Goal: Task Accomplishment & Management: Manage account settings

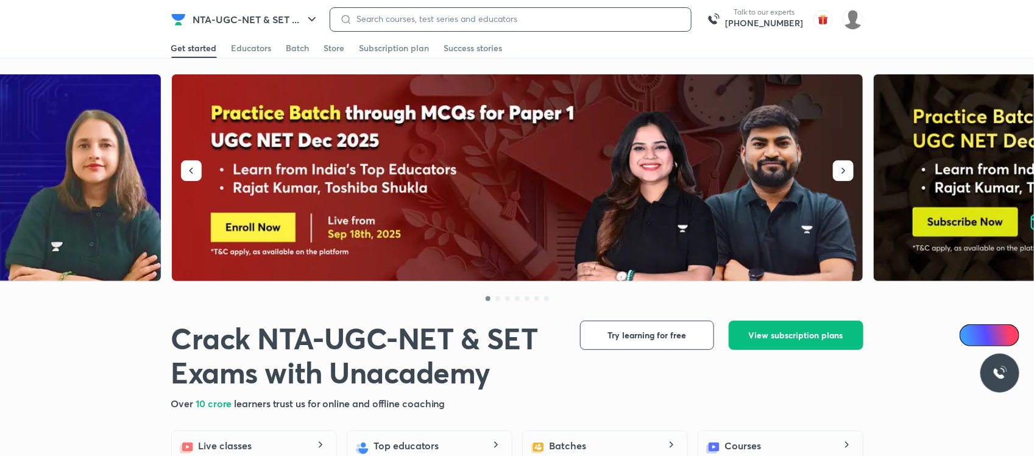
click at [556, 18] on input at bounding box center [516, 19] width 329 height 10
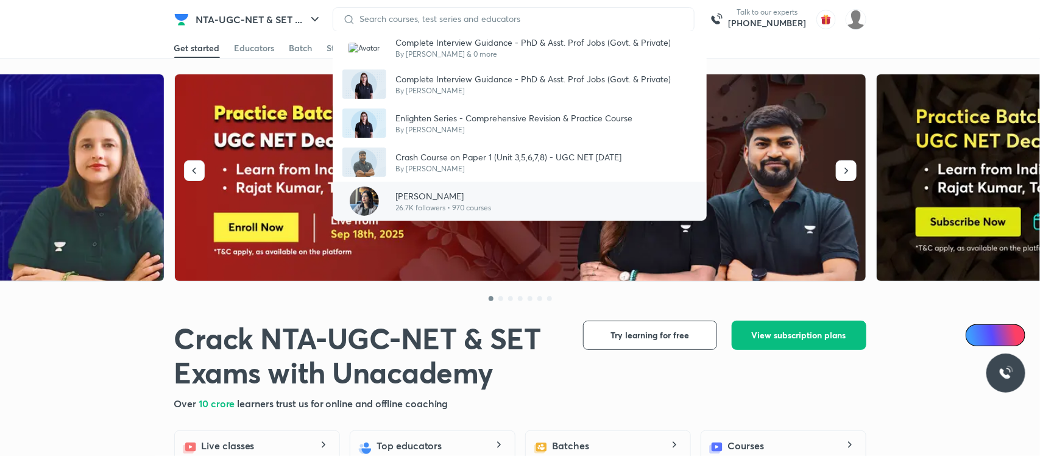
click at [425, 190] on p "[PERSON_NAME]" at bounding box center [444, 195] width 96 height 13
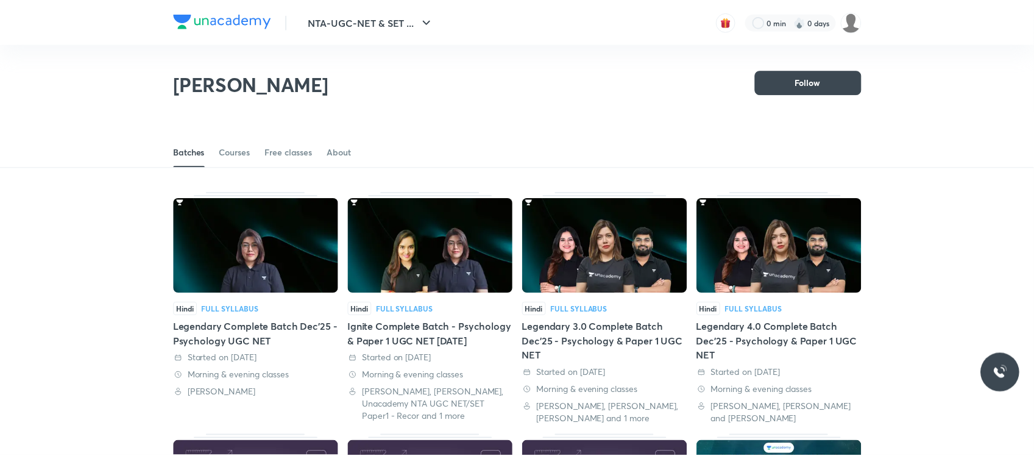
scroll to position [53, 0]
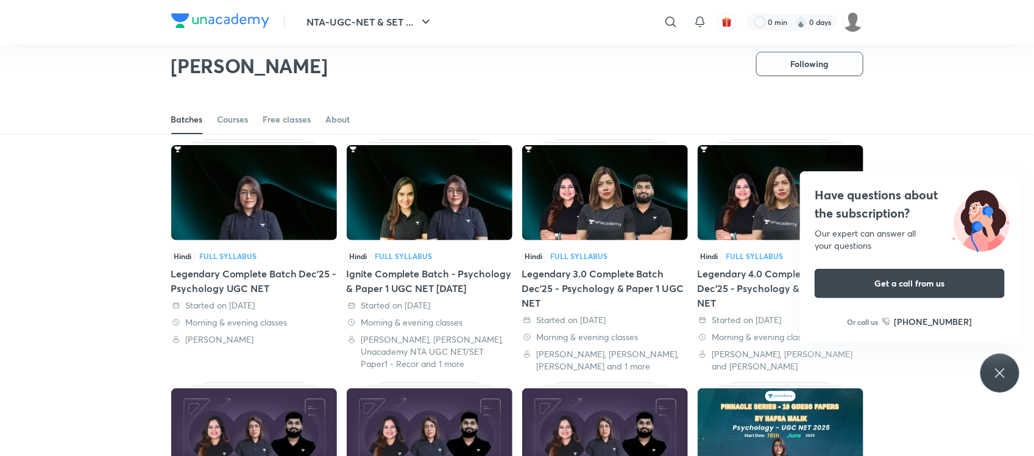
click at [1006, 372] on icon at bounding box center [999, 372] width 15 height 15
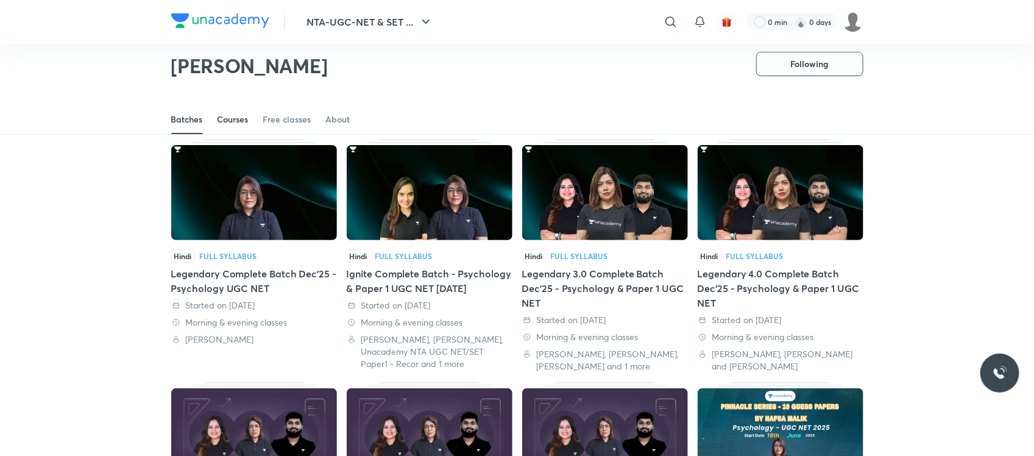
click at [248, 116] on div "Courses" at bounding box center [232, 119] width 31 height 12
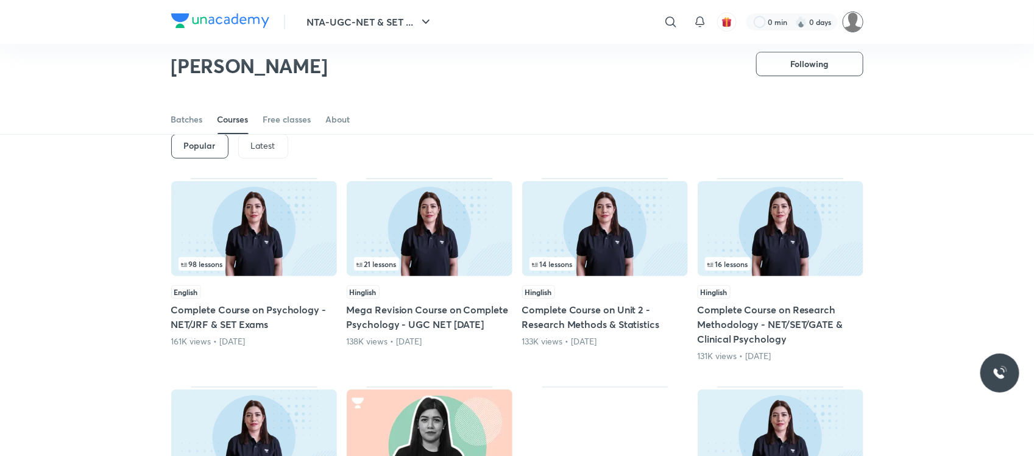
click at [856, 18] on img at bounding box center [852, 22] width 21 height 21
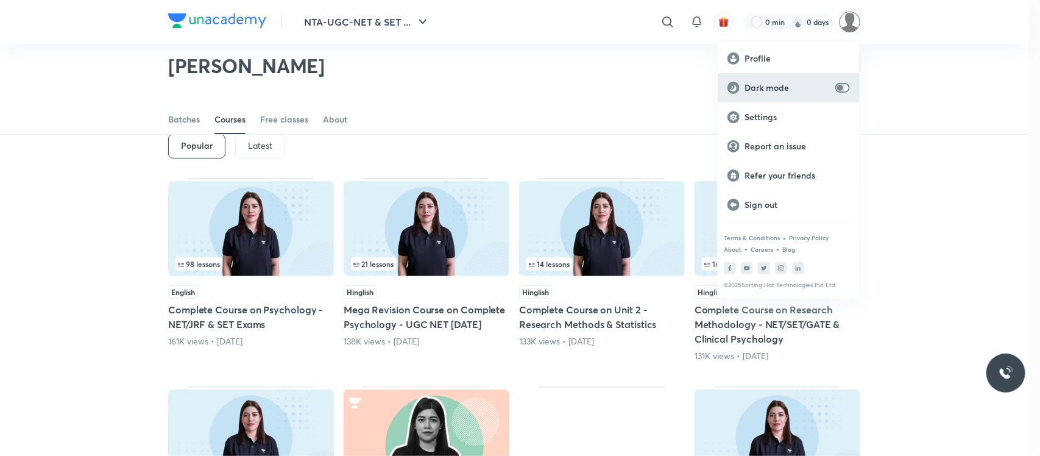
click at [847, 89] on input "checkbox" at bounding box center [839, 88] width 29 height 10
checkbox input "true"
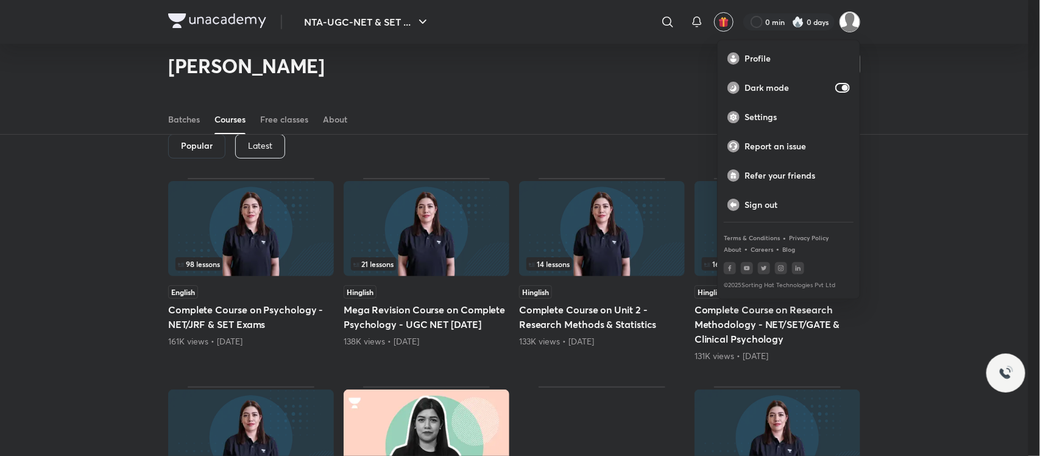
click at [630, 104] on div at bounding box center [520, 228] width 1040 height 456
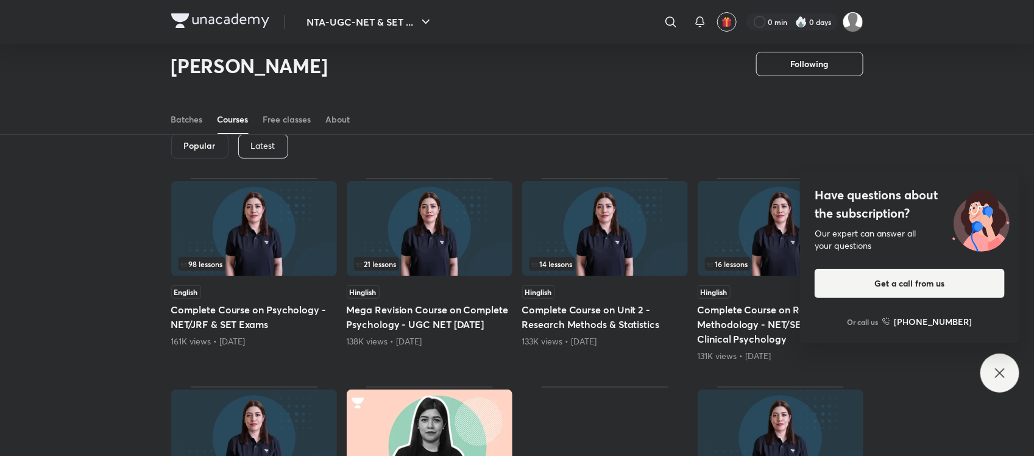
click at [275, 141] on p "Latest" at bounding box center [263, 146] width 24 height 10
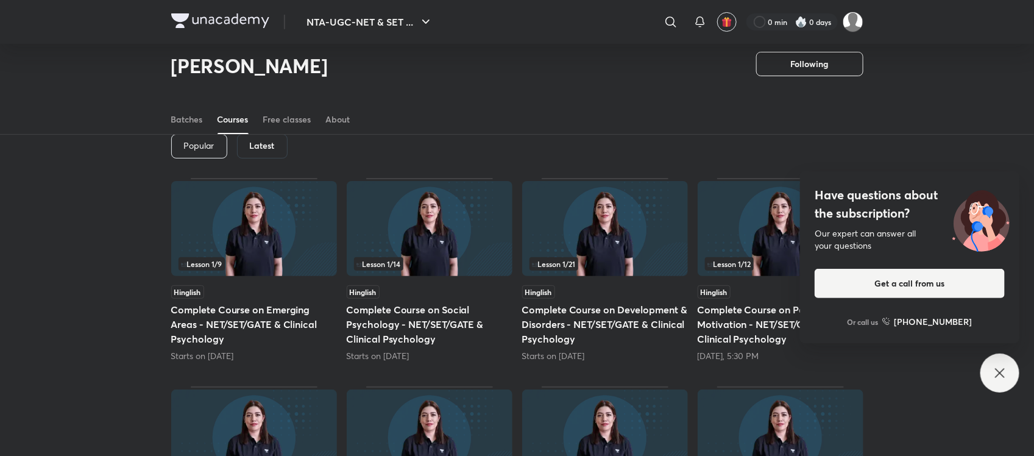
click at [1002, 369] on icon at bounding box center [999, 372] width 15 height 15
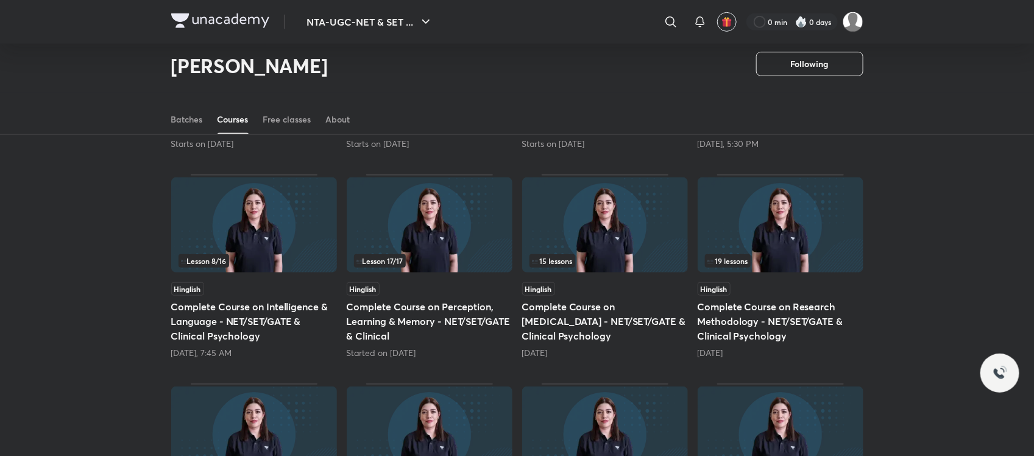
scroll to position [266, 0]
click at [464, 305] on h5 "Complete Course on Perception, Learning & Memory - NET/SET/GATE & Clinical" at bounding box center [430, 320] width 166 height 44
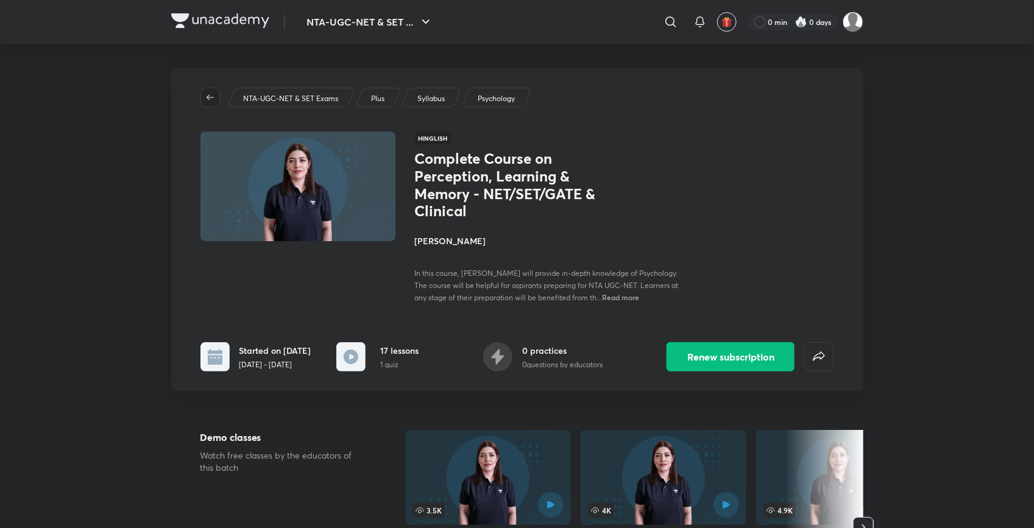
click at [206, 95] on icon "button" at bounding box center [210, 98] width 10 height 10
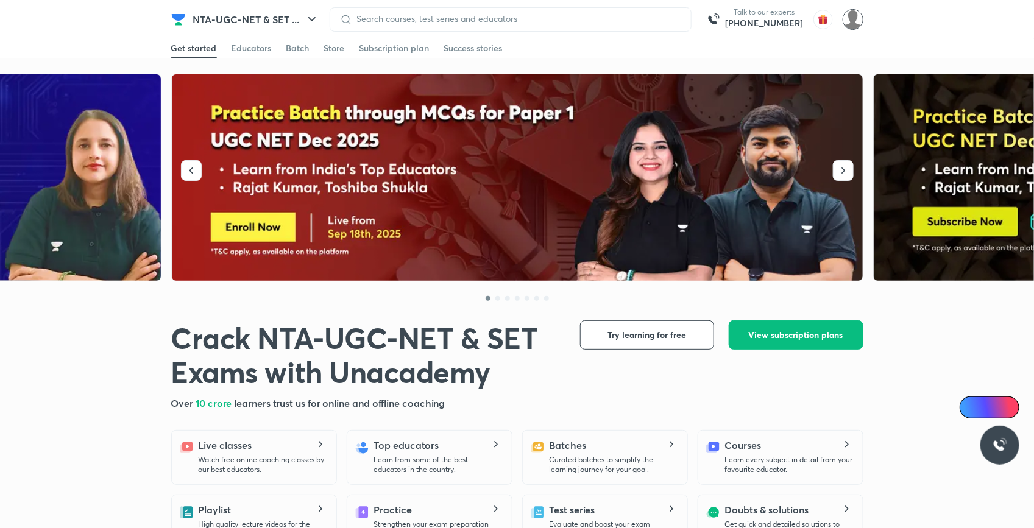
click at [852, 15] on img at bounding box center [852, 19] width 21 height 21
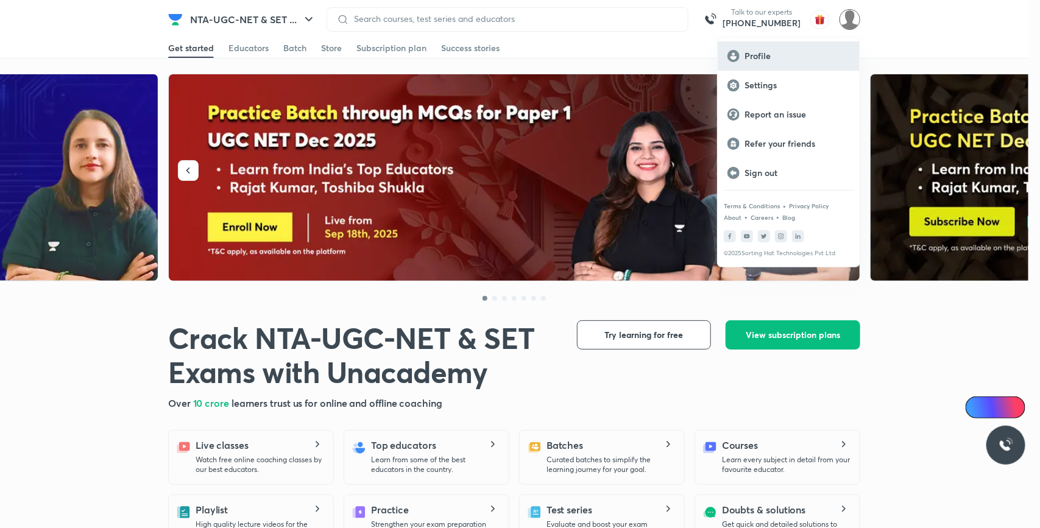
click at [774, 55] on p "Profile" at bounding box center [796, 56] width 105 height 11
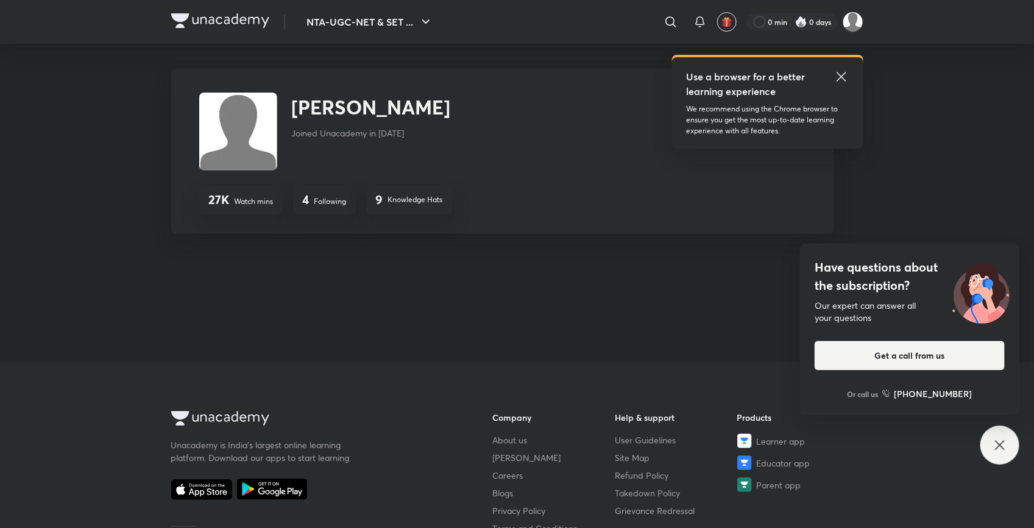
click at [841, 77] on icon at bounding box center [840, 76] width 9 height 9
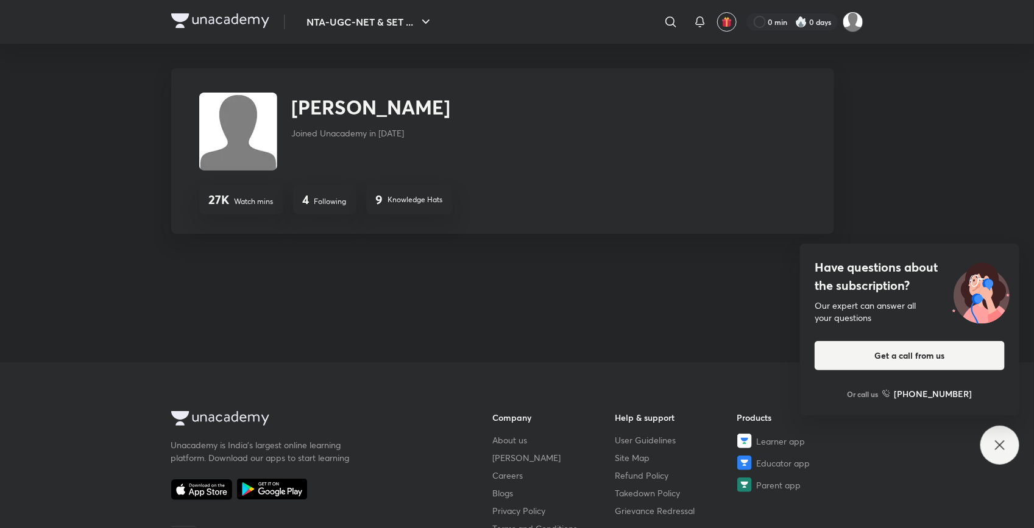
click at [1003, 446] on icon at bounding box center [999, 445] width 15 height 15
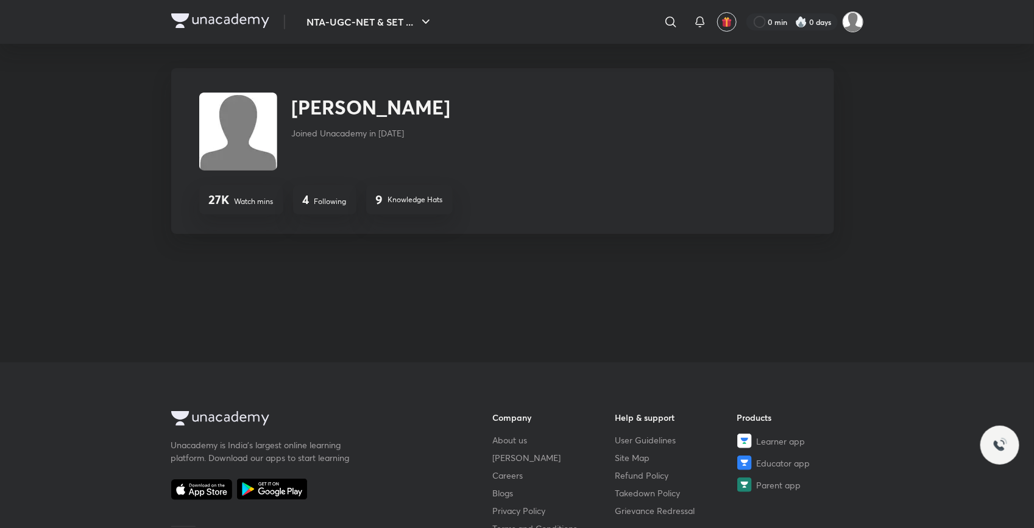
click at [856, 18] on img at bounding box center [852, 22] width 21 height 21
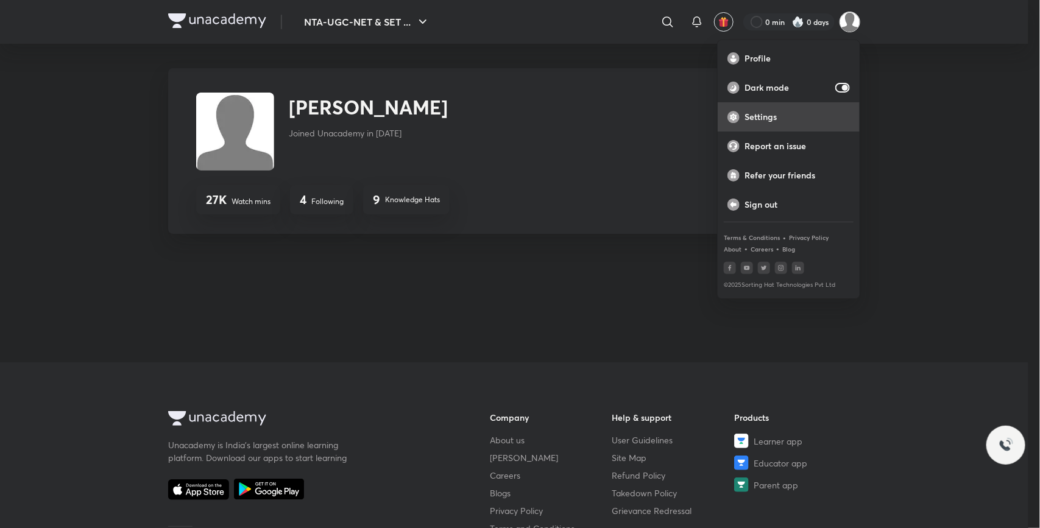
click at [764, 119] on p "Settings" at bounding box center [796, 116] width 105 height 11
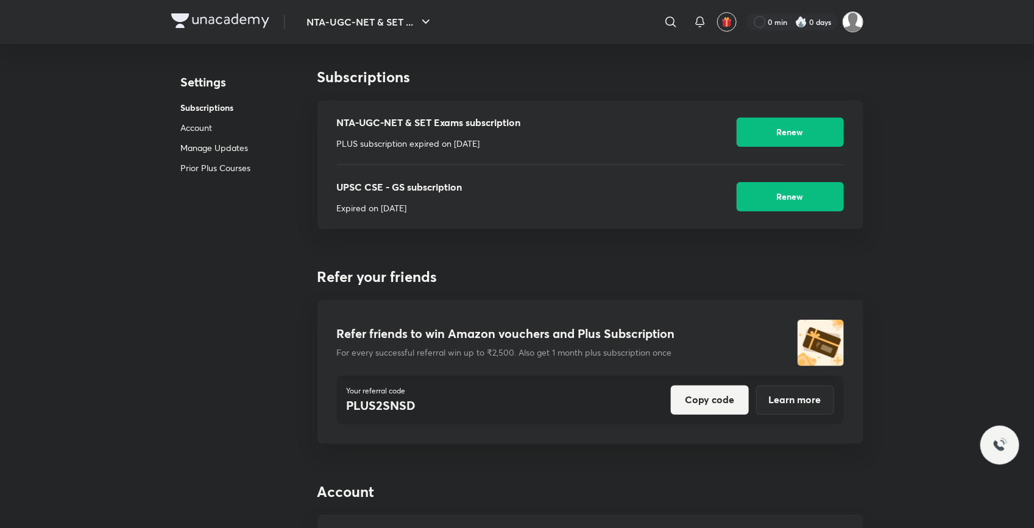
click at [847, 24] on img at bounding box center [852, 22] width 21 height 21
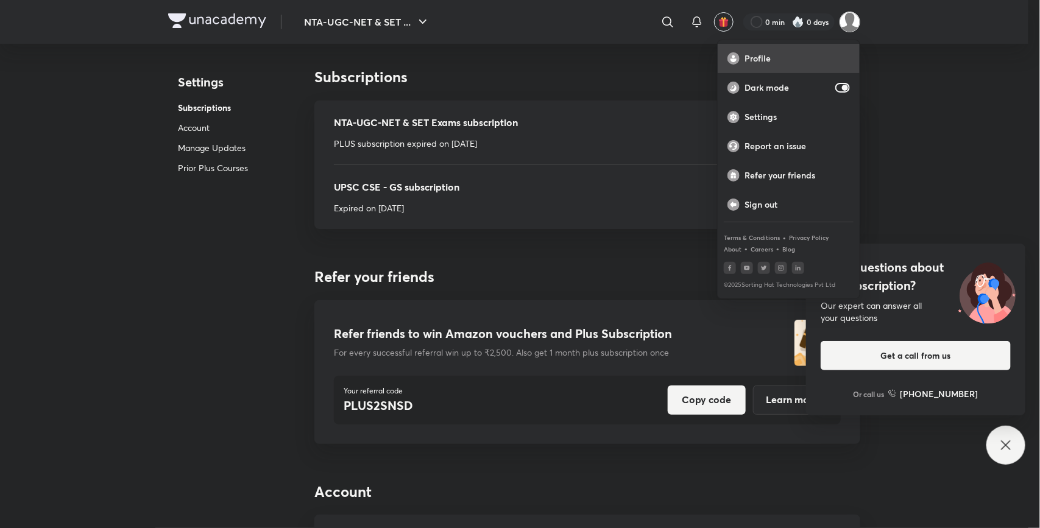
click at [787, 55] on p "Profile" at bounding box center [796, 58] width 105 height 11
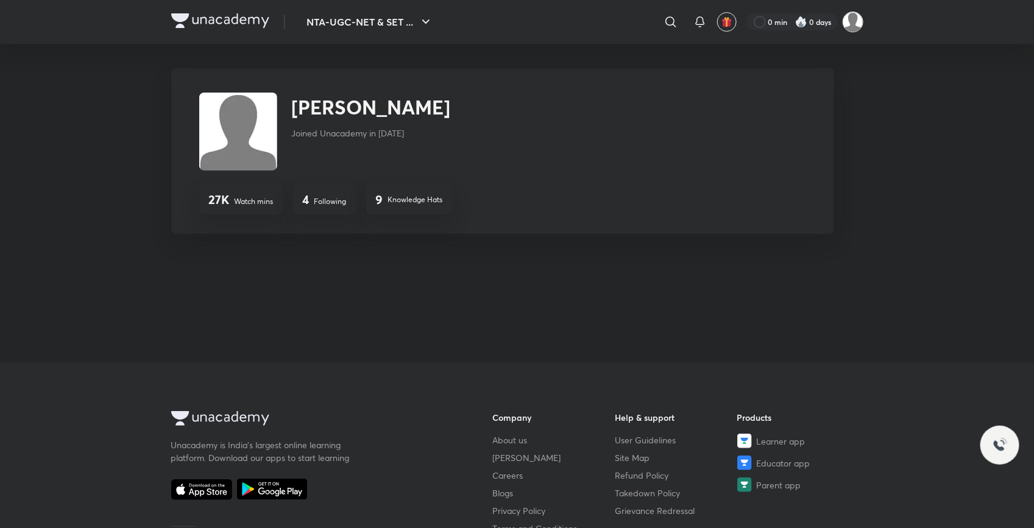
click at [847, 16] on img at bounding box center [852, 22] width 21 height 21
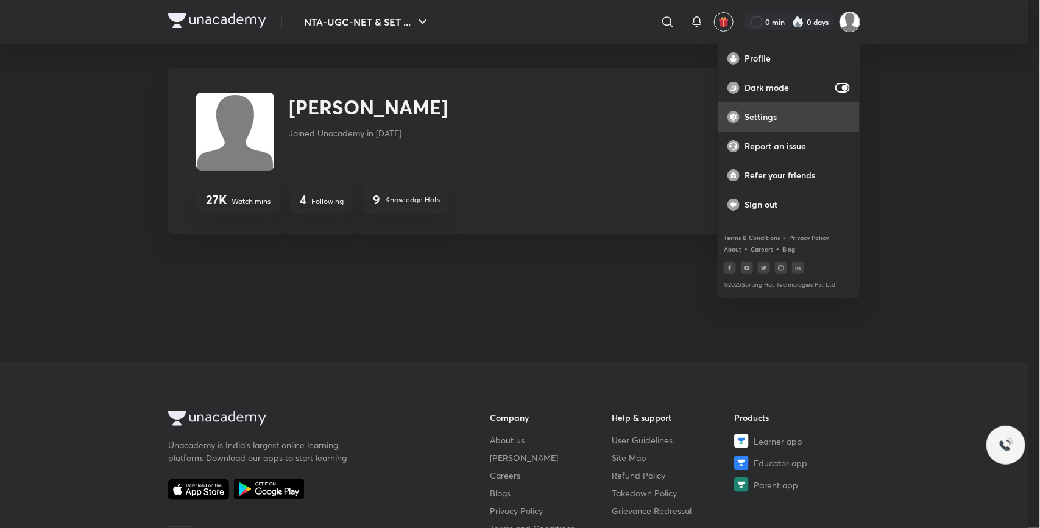
click at [763, 118] on p "Settings" at bounding box center [796, 116] width 105 height 11
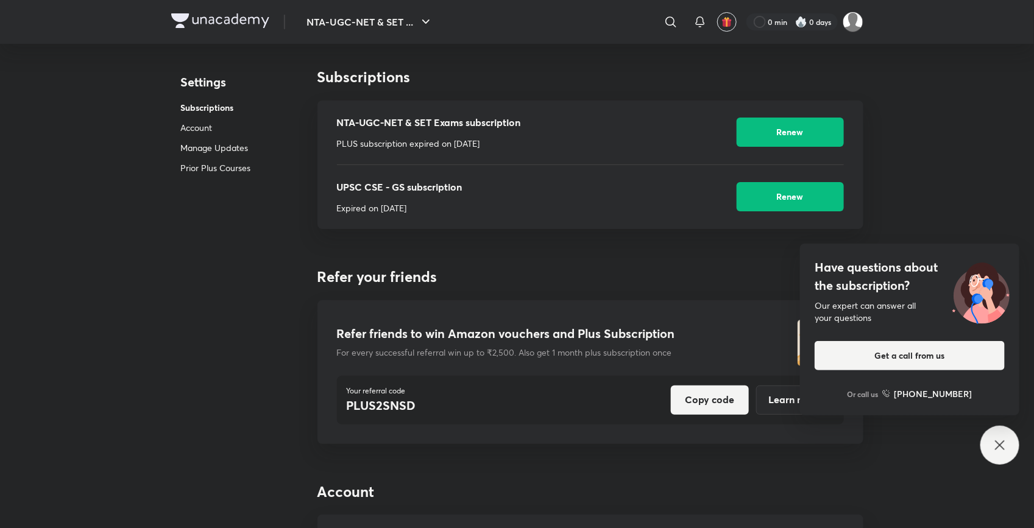
click at [1006, 434] on div "Have questions about the subscription? Our expert can answer all your questions…" at bounding box center [999, 445] width 39 height 39
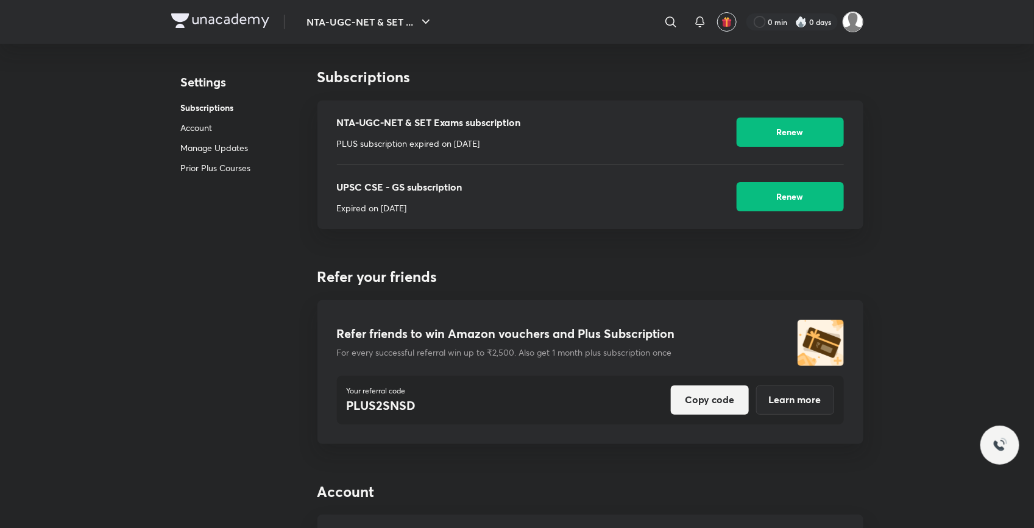
click at [853, 24] on img at bounding box center [852, 22] width 21 height 21
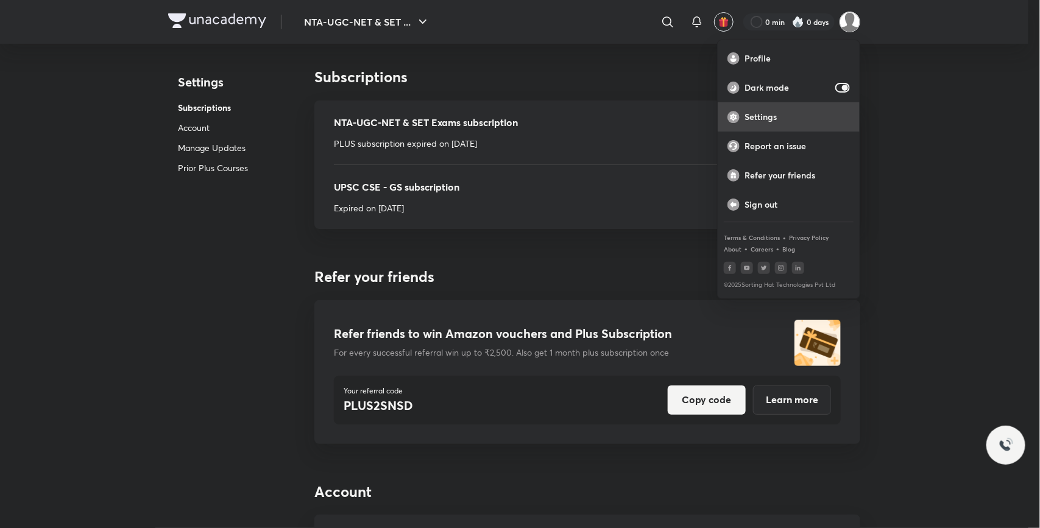
click at [778, 116] on p "Settings" at bounding box center [796, 116] width 105 height 11
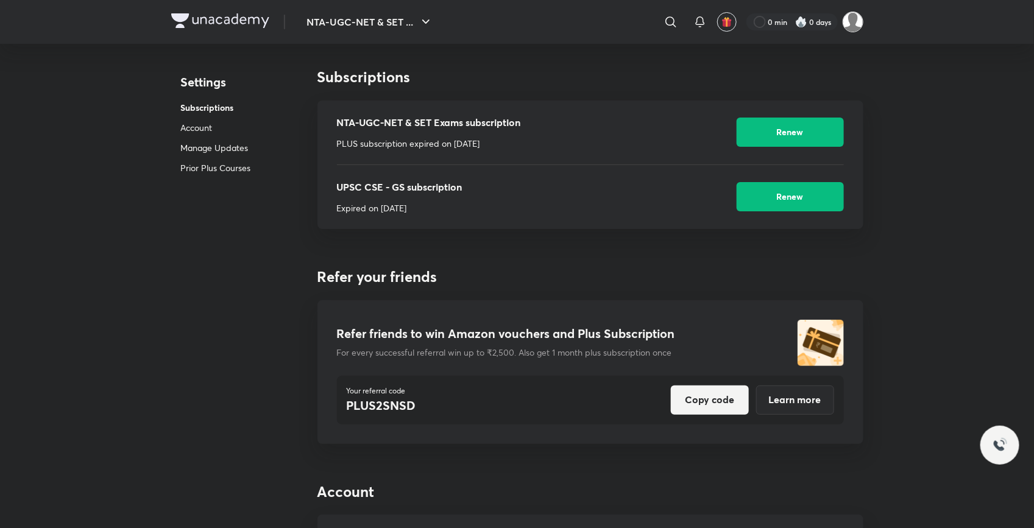
click at [855, 18] on img at bounding box center [852, 22] width 21 height 21
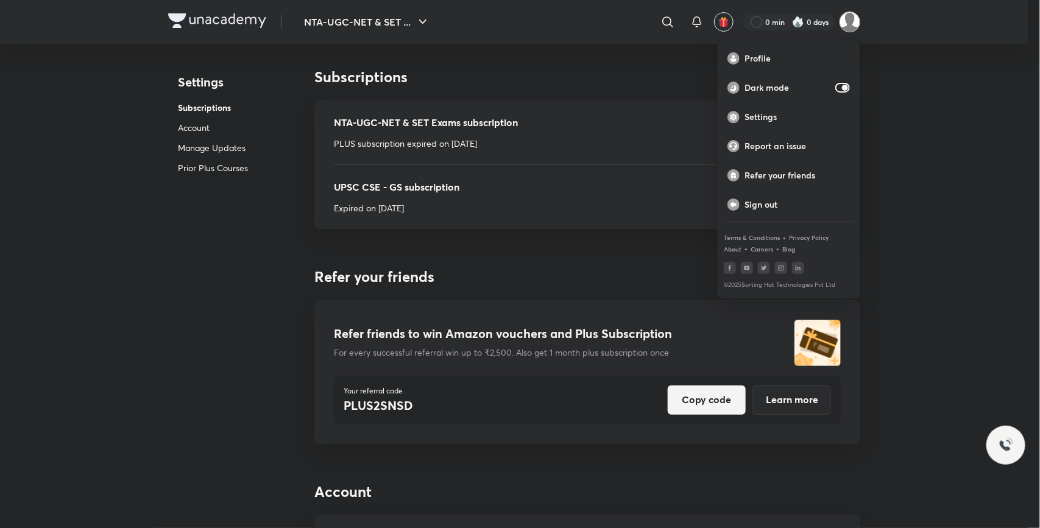
click at [912, 88] on div at bounding box center [520, 264] width 1040 height 528
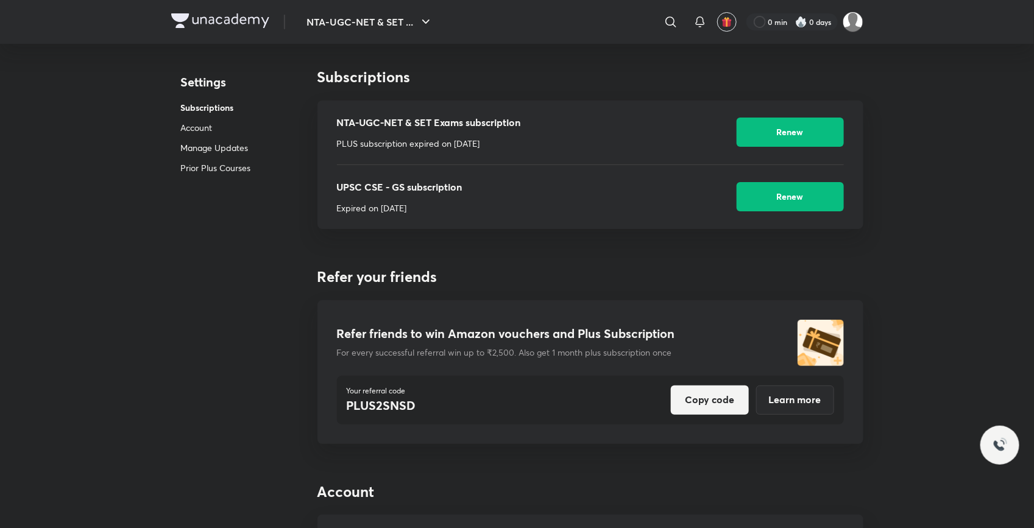
scroll to position [462, 0]
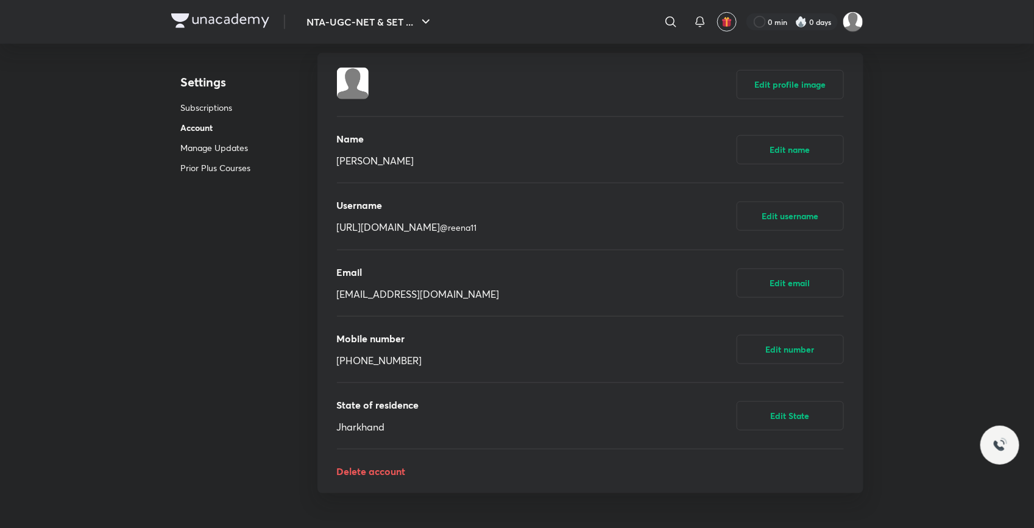
click at [388, 472] on p "Delete account" at bounding box center [590, 471] width 507 height 15
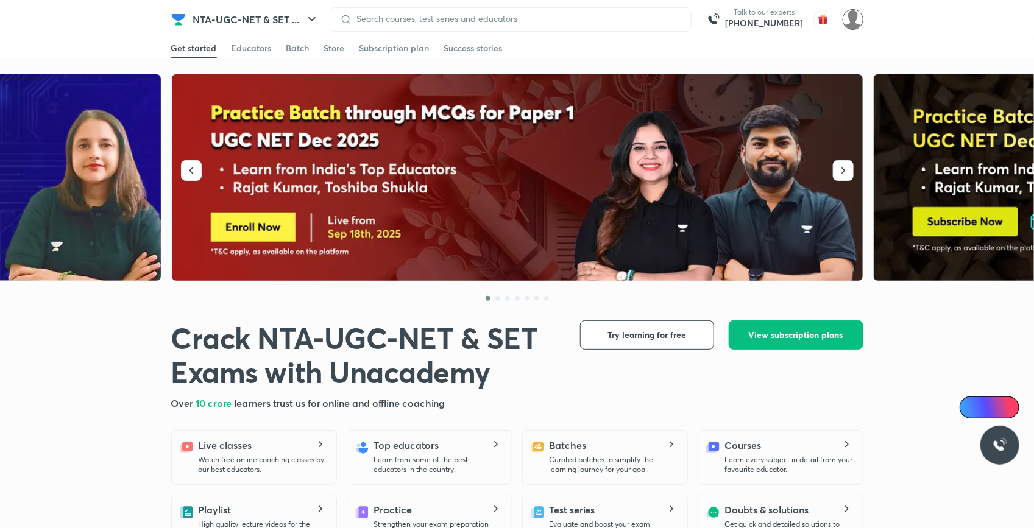
click at [852, 19] on img at bounding box center [852, 19] width 21 height 21
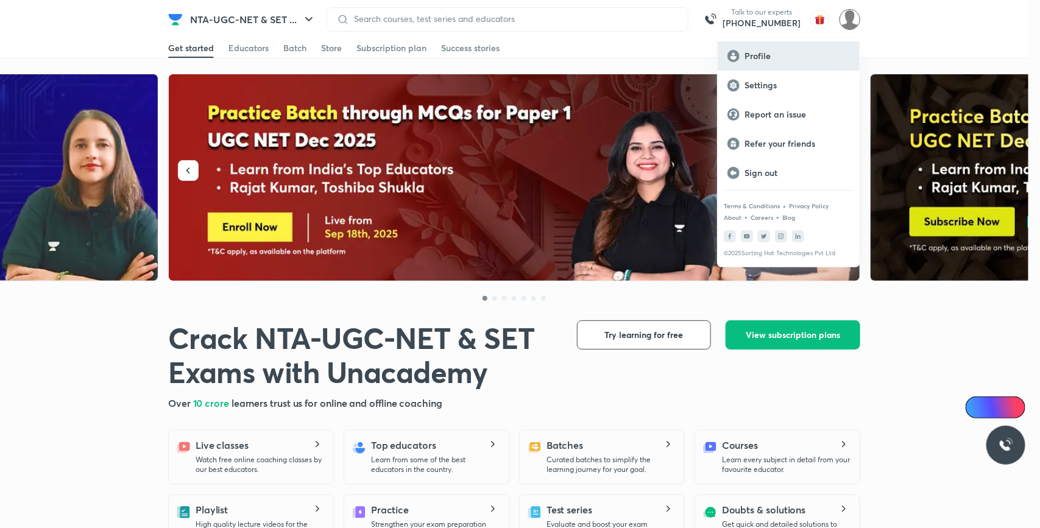
click at [792, 56] on p "Profile" at bounding box center [796, 56] width 105 height 11
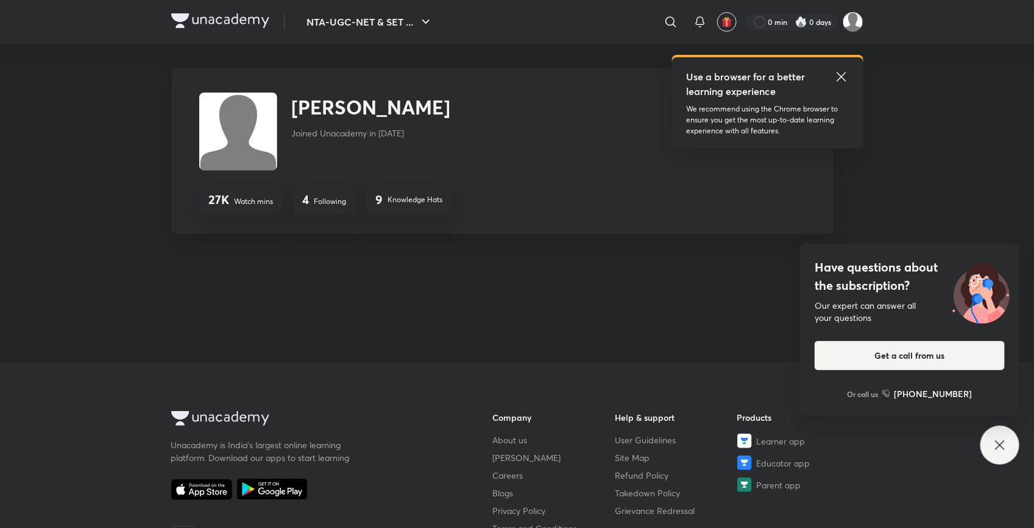
click at [842, 73] on icon at bounding box center [841, 76] width 15 height 15
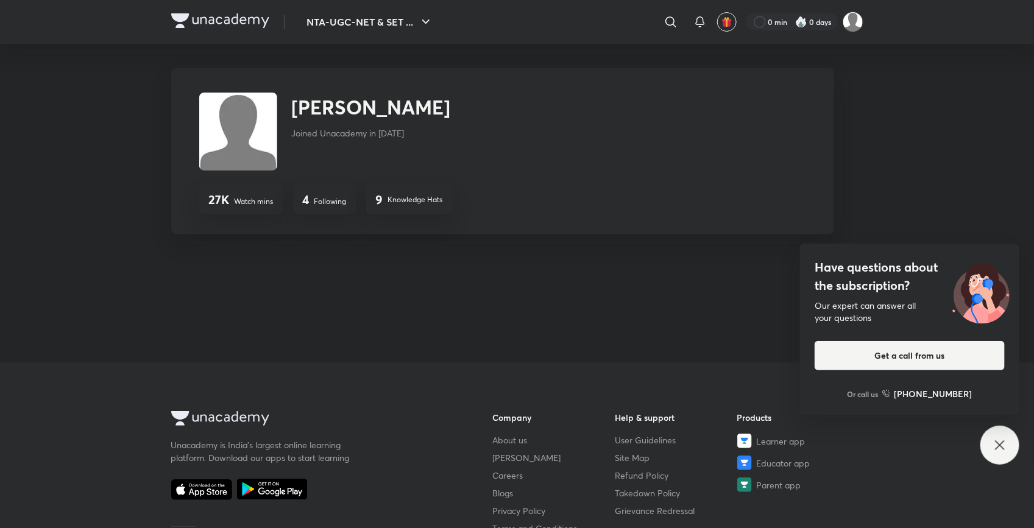
click at [1005, 448] on icon at bounding box center [999, 445] width 15 height 15
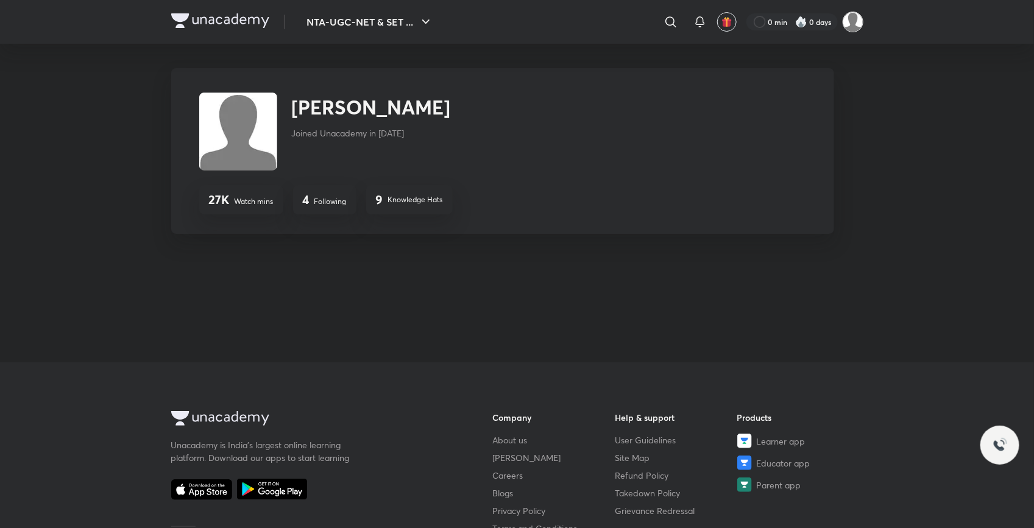
click at [853, 19] on img at bounding box center [852, 22] width 21 height 21
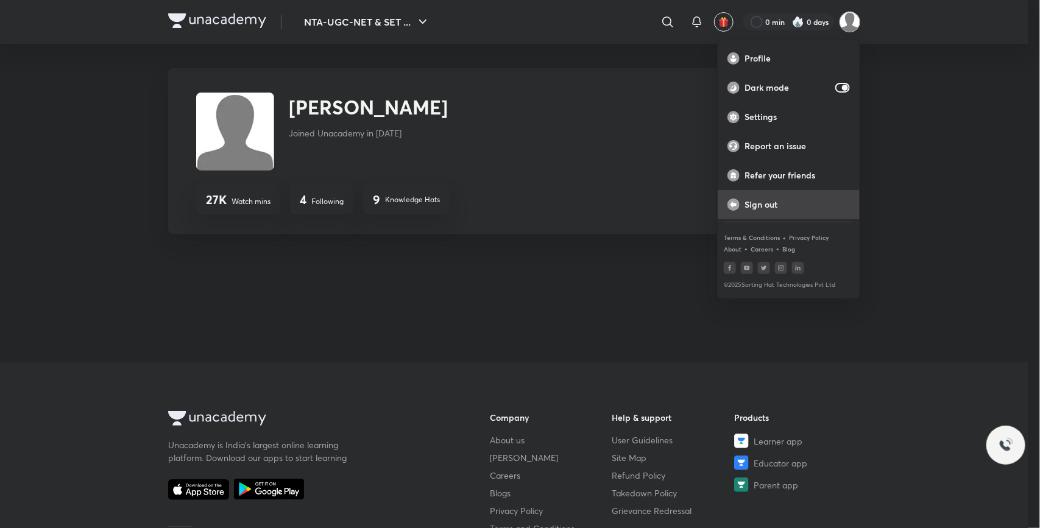
click at [769, 204] on p "Sign out" at bounding box center [796, 204] width 105 height 11
